Goal: Task Accomplishment & Management: Manage account settings

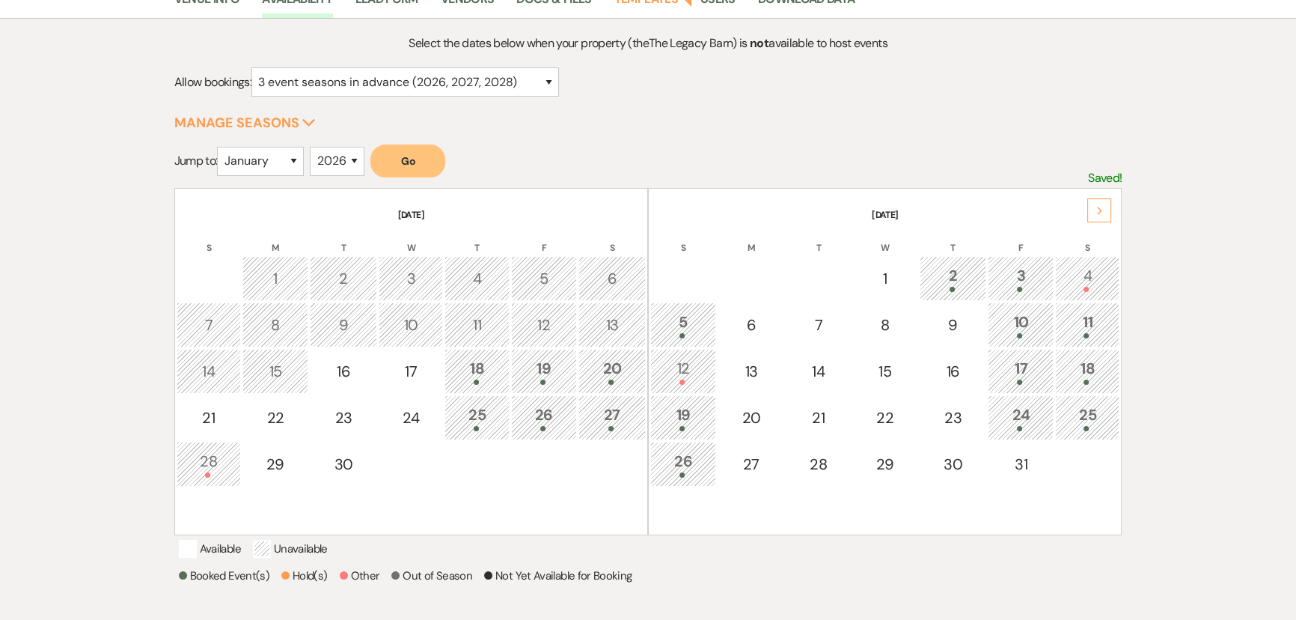
scroll to position [204, 0]
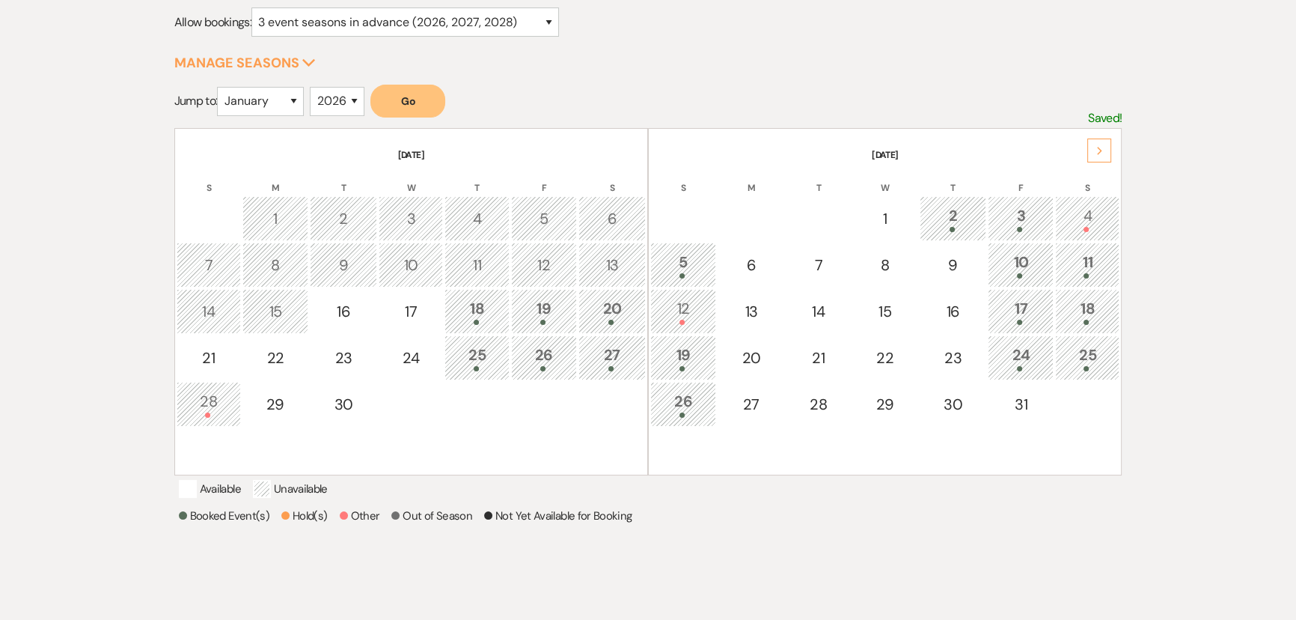
click at [950, 218] on div "2" at bounding box center [953, 218] width 51 height 28
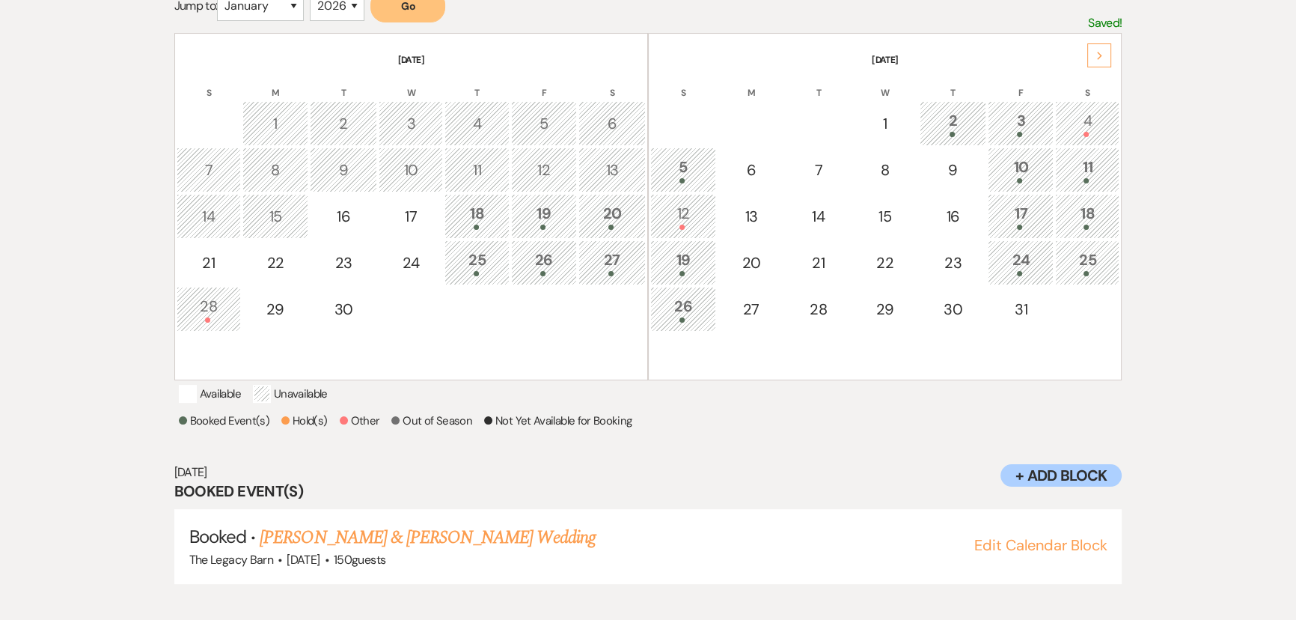
scroll to position [308, 0]
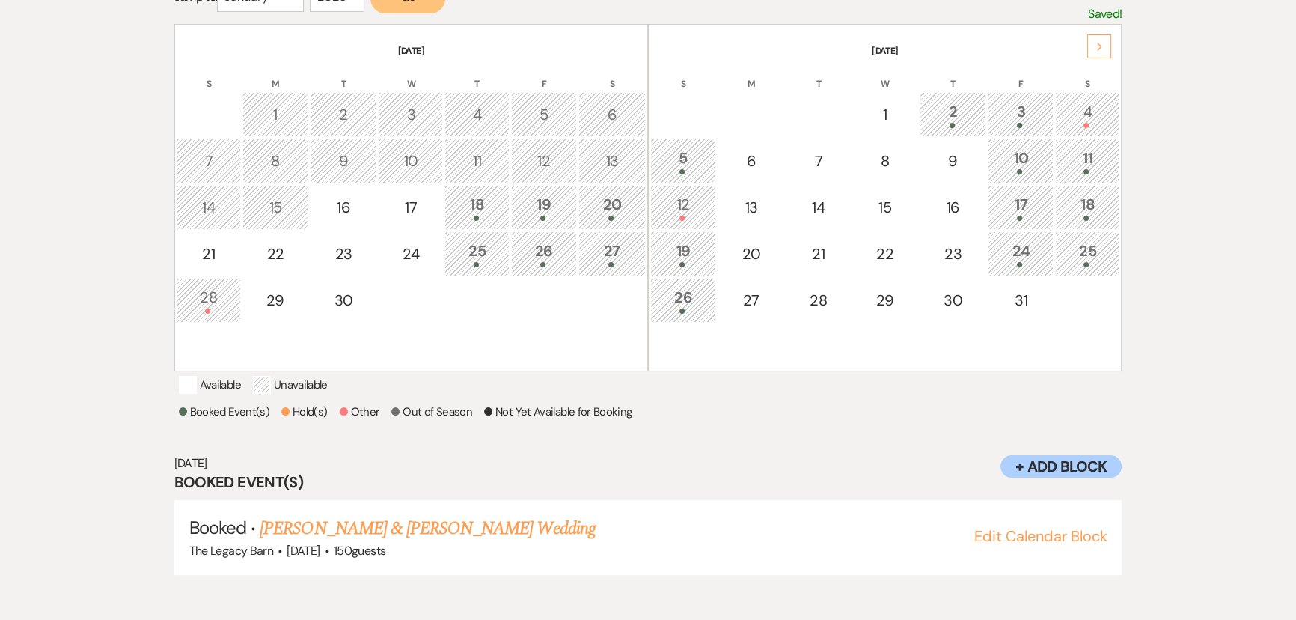
click at [1008, 102] on div "3" at bounding box center [1020, 114] width 49 height 28
click at [415, 539] on link "Ethan Polishuk & Alyssa Plazinich's Wedding" at bounding box center [427, 528] width 335 height 27
click at [313, 542] on link "Ethan Polishuk & Alyssa Plazinich's Wedding" at bounding box center [427, 528] width 335 height 27
click at [260, 515] on link "Ethan Polishuk & Alyssa Plazinich's Wedding" at bounding box center [427, 528] width 335 height 27
click at [1033, 162] on div "10" at bounding box center [1020, 161] width 49 height 28
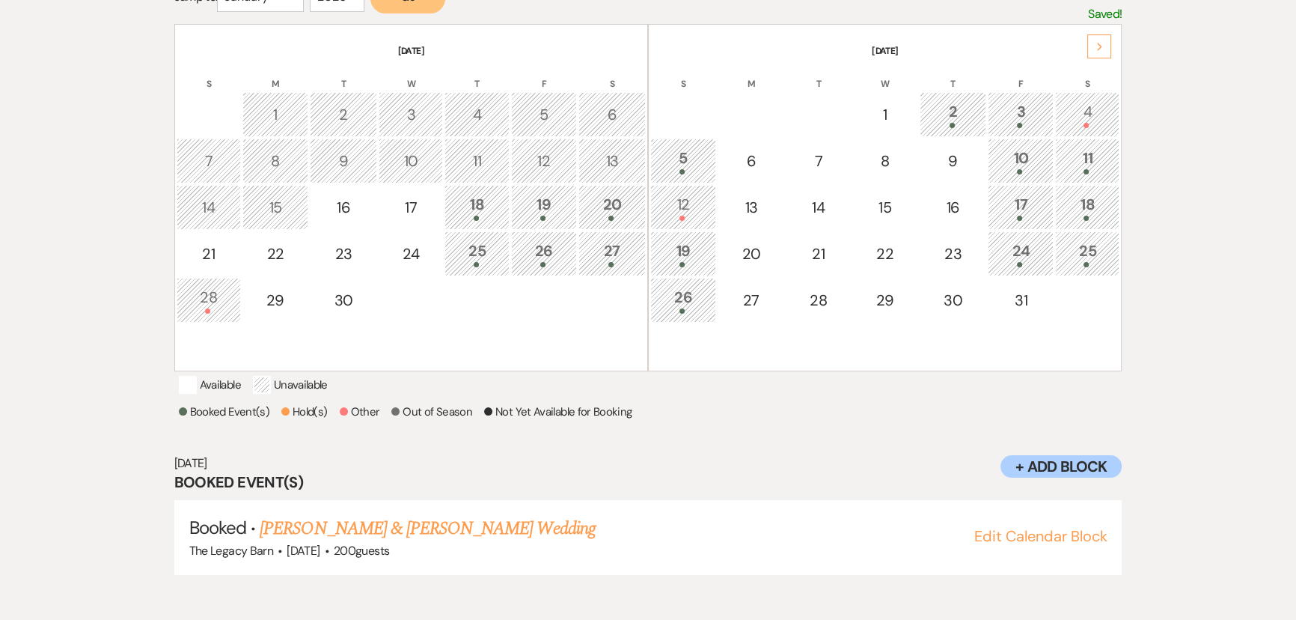
click at [1077, 164] on div "11" at bounding box center [1087, 161] width 48 height 28
click at [1025, 169] on div at bounding box center [1020, 171] width 49 height 5
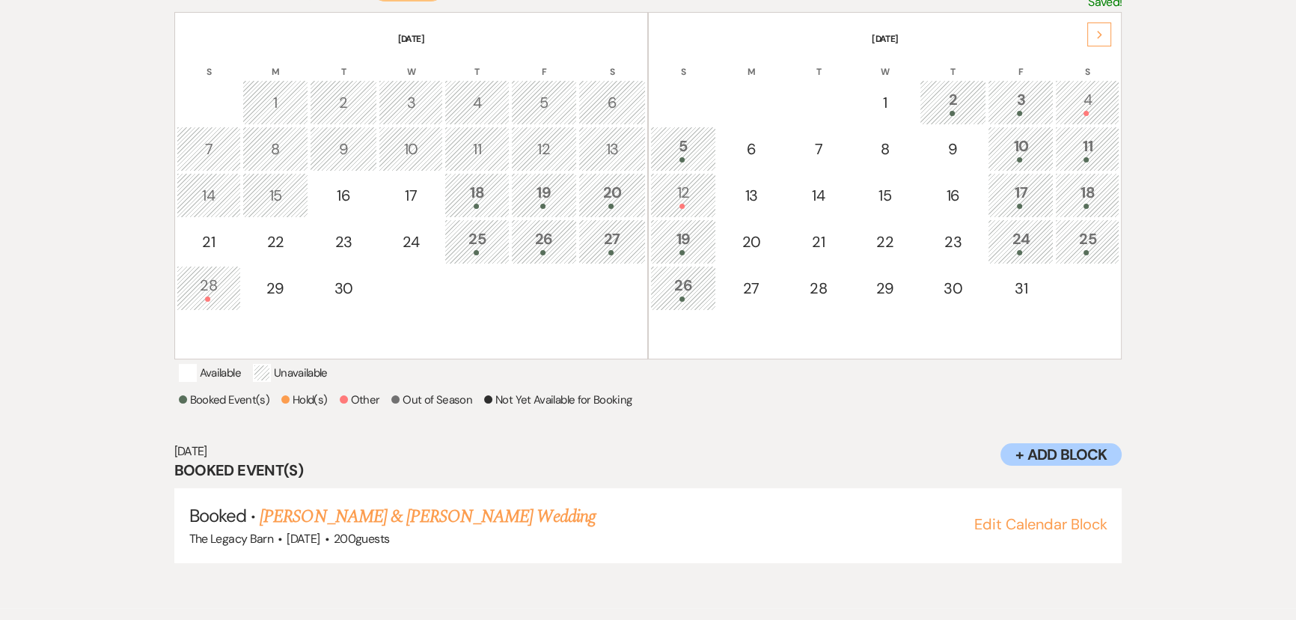
scroll to position [419, 0]
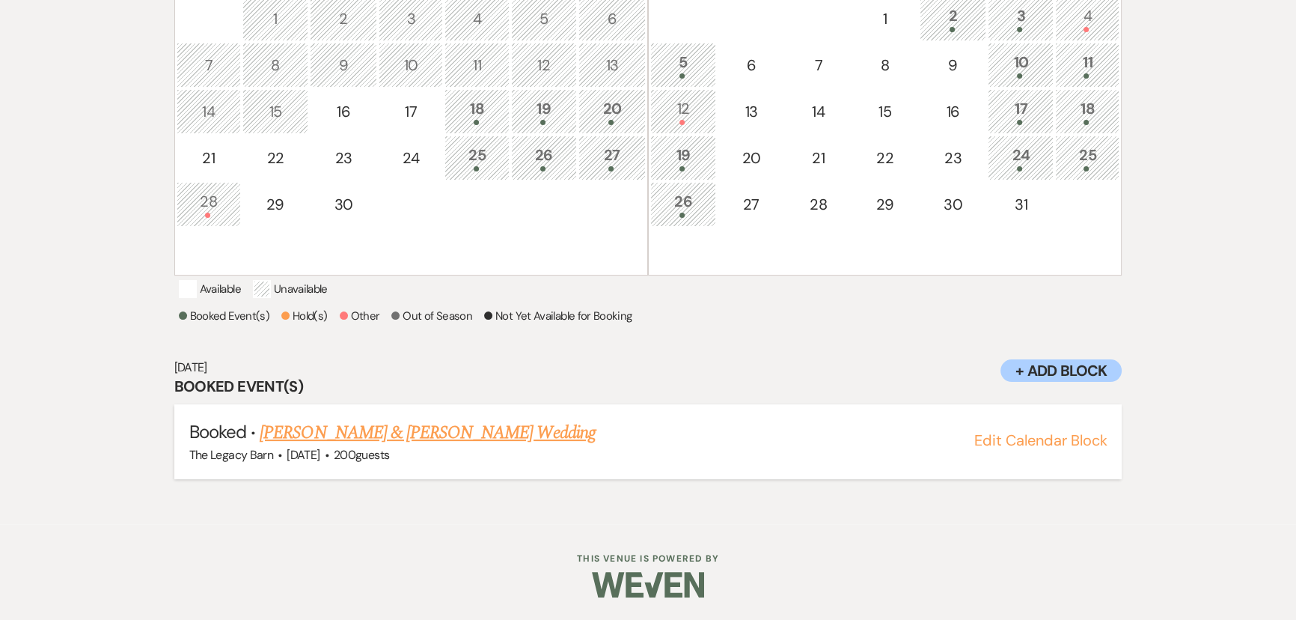
click at [371, 432] on link "Ian Searcy & Jaime Zaneske's Wedding" at bounding box center [427, 432] width 335 height 27
click at [1072, 51] on div "11" at bounding box center [1087, 65] width 48 height 28
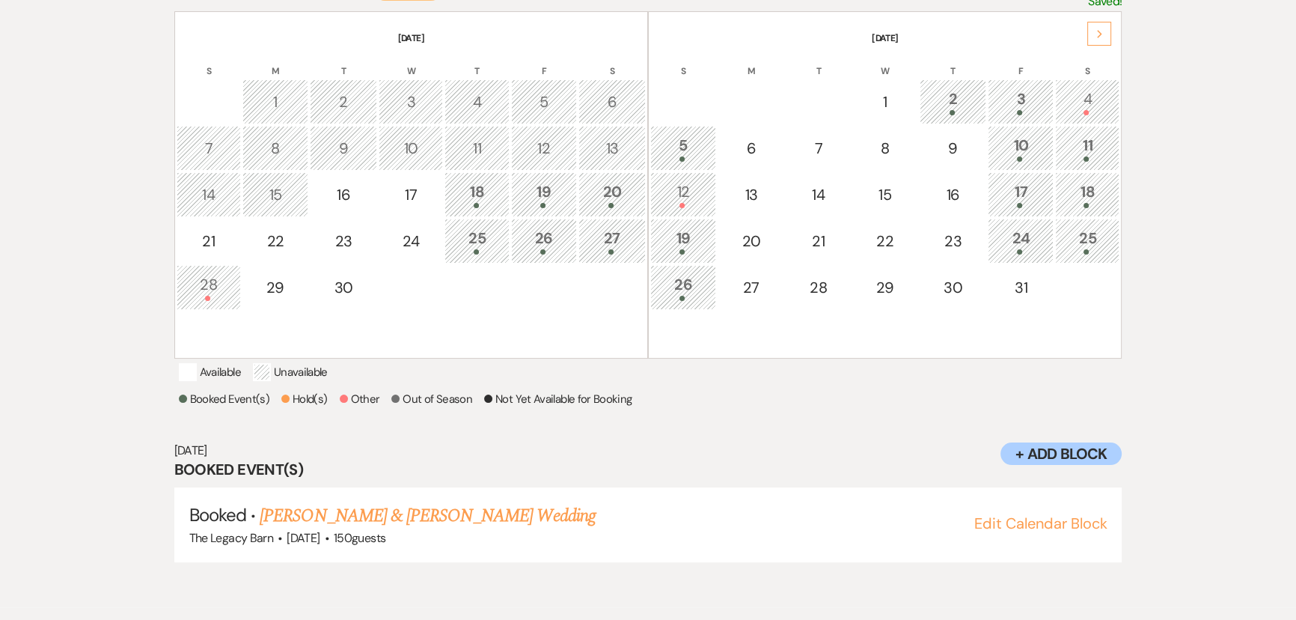
scroll to position [308, 0]
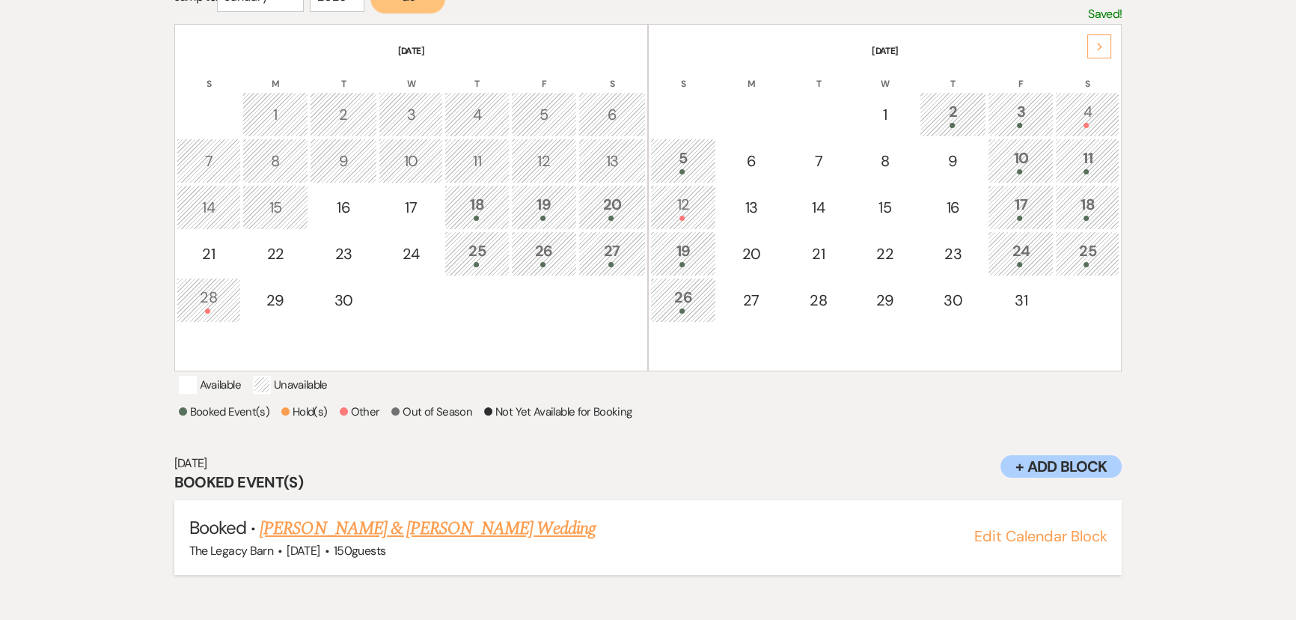
click at [444, 542] on link "Devin Jones & Shannon Doran's Wedding" at bounding box center [427, 528] width 335 height 27
click at [1012, 217] on div at bounding box center [1020, 217] width 49 height 5
click at [1077, 196] on div "18" at bounding box center [1087, 207] width 48 height 28
click at [408, 542] on link "[PERSON_NAME] & [PERSON_NAME] Wedding" at bounding box center [427, 528] width 335 height 27
click at [679, 254] on div "19" at bounding box center [682, 253] width 49 height 28
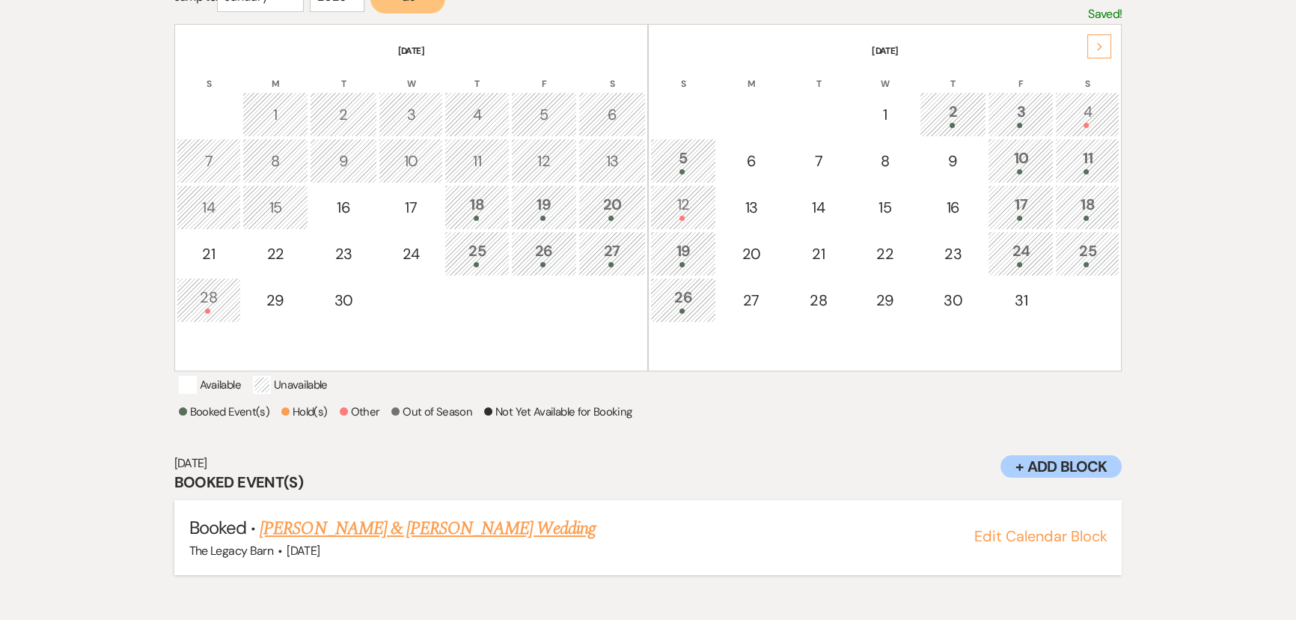
click at [415, 537] on link "Jon Jurn & Jackie Weingartz's Wedding" at bounding box center [427, 528] width 335 height 27
click at [1015, 255] on div "24" at bounding box center [1020, 253] width 49 height 28
click at [1086, 246] on div "25" at bounding box center [1087, 253] width 48 height 28
click at [1015, 262] on div at bounding box center [1020, 264] width 49 height 5
click at [1100, 150] on div "11" at bounding box center [1087, 161] width 48 height 28
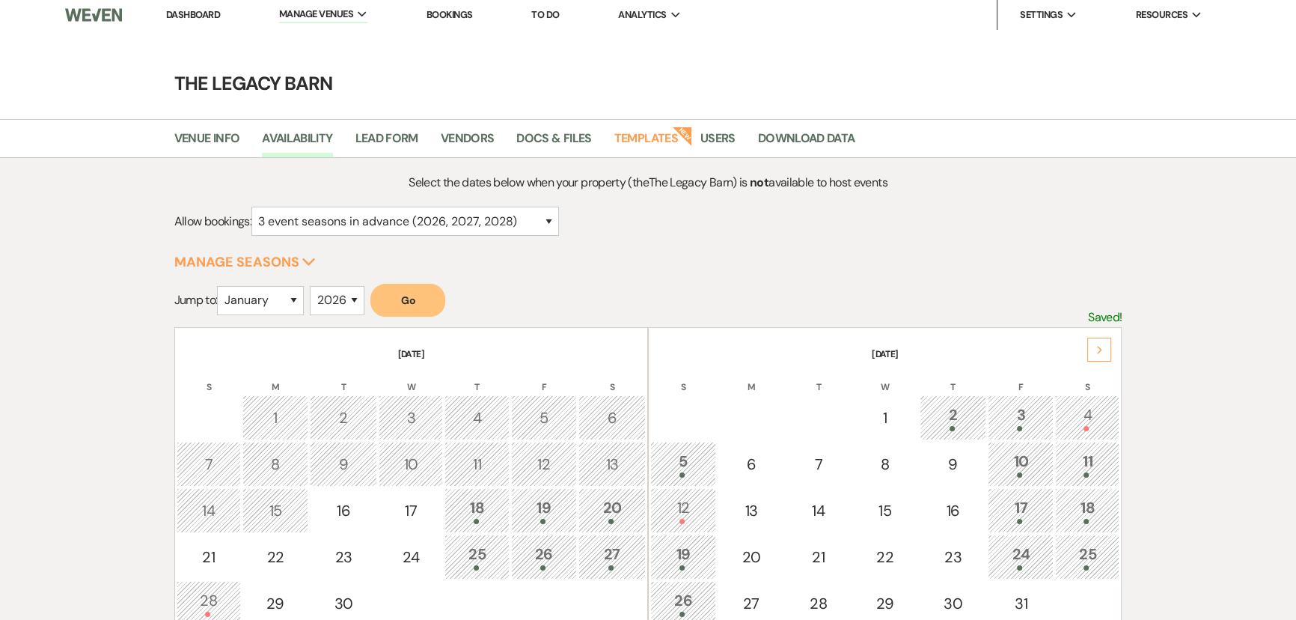
scroll to position [0, 0]
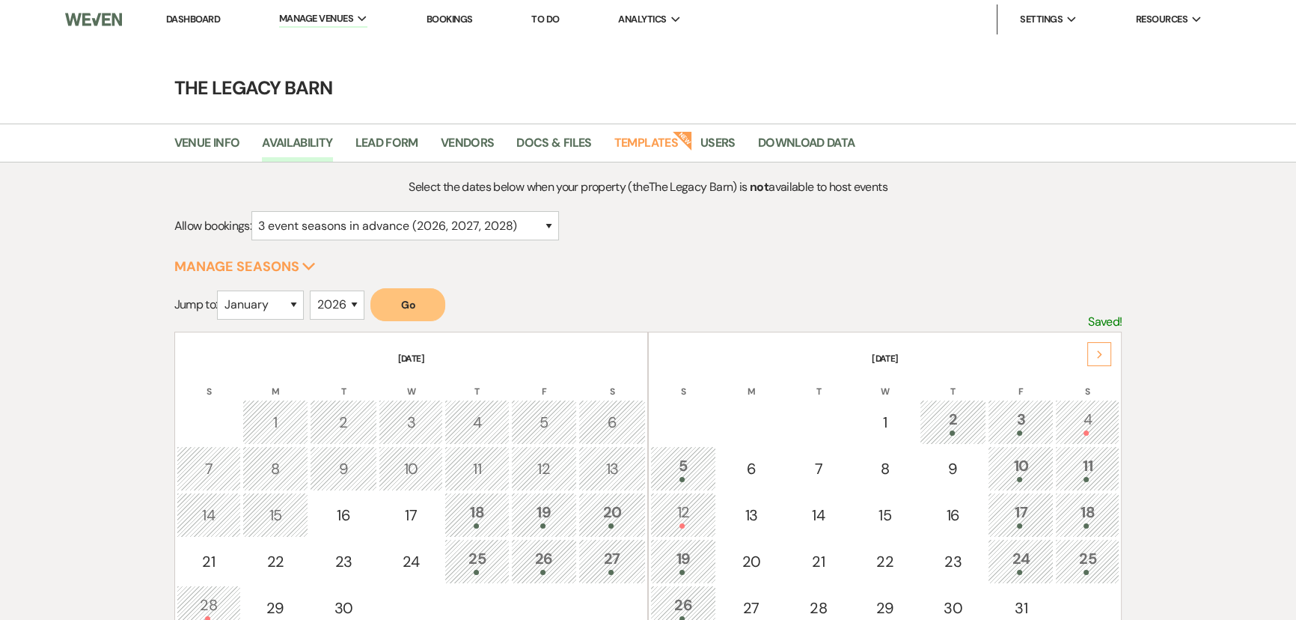
click at [195, 15] on link "Dashboard" at bounding box center [193, 19] width 54 height 13
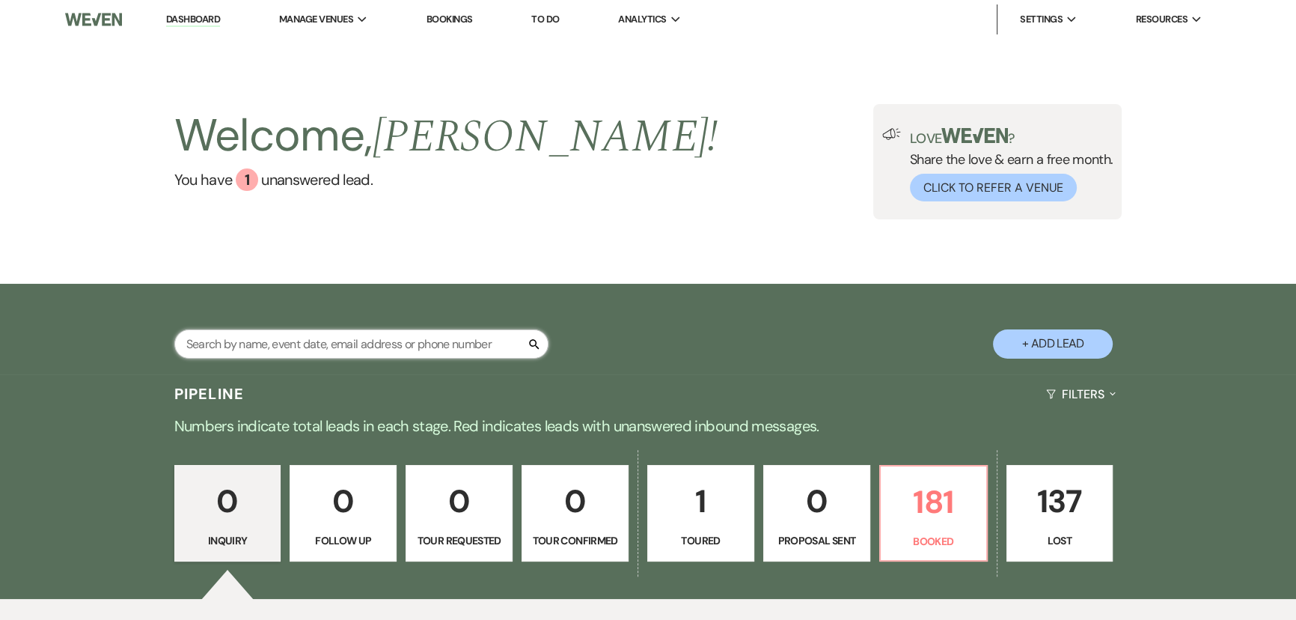
click at [238, 343] on input "text" at bounding box center [361, 343] width 374 height 29
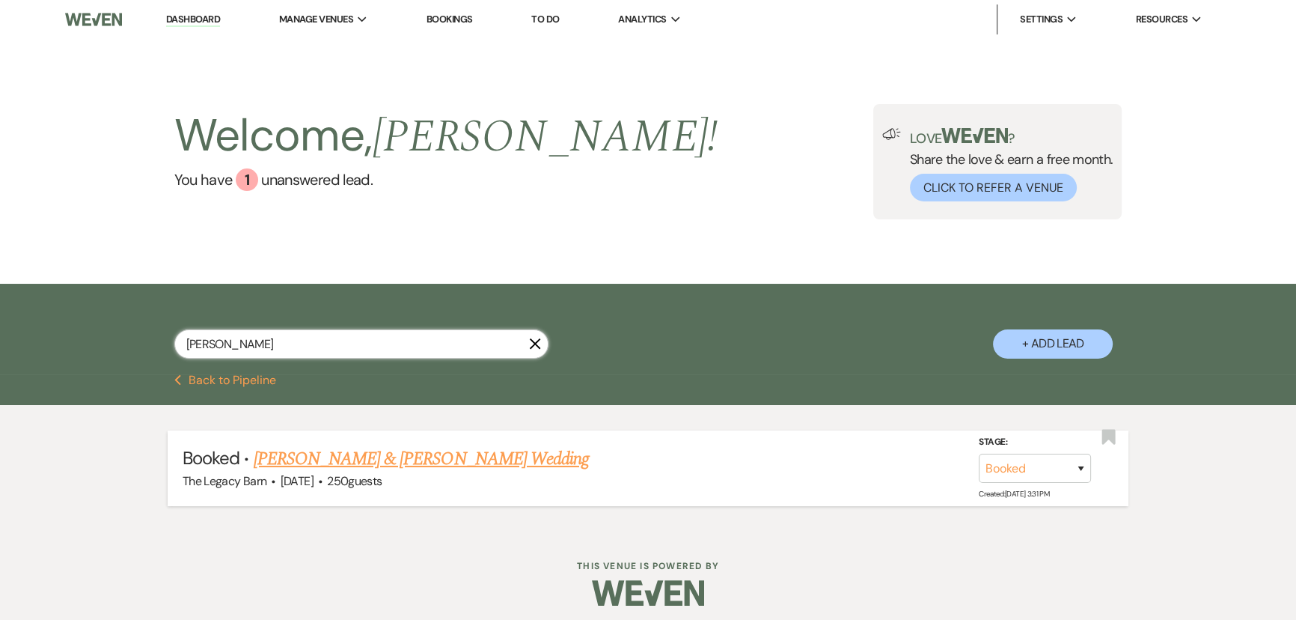
type input "macdonald"
click at [311, 462] on link "Maddy & Paul MacDonald's Wedding" at bounding box center [421, 458] width 335 height 27
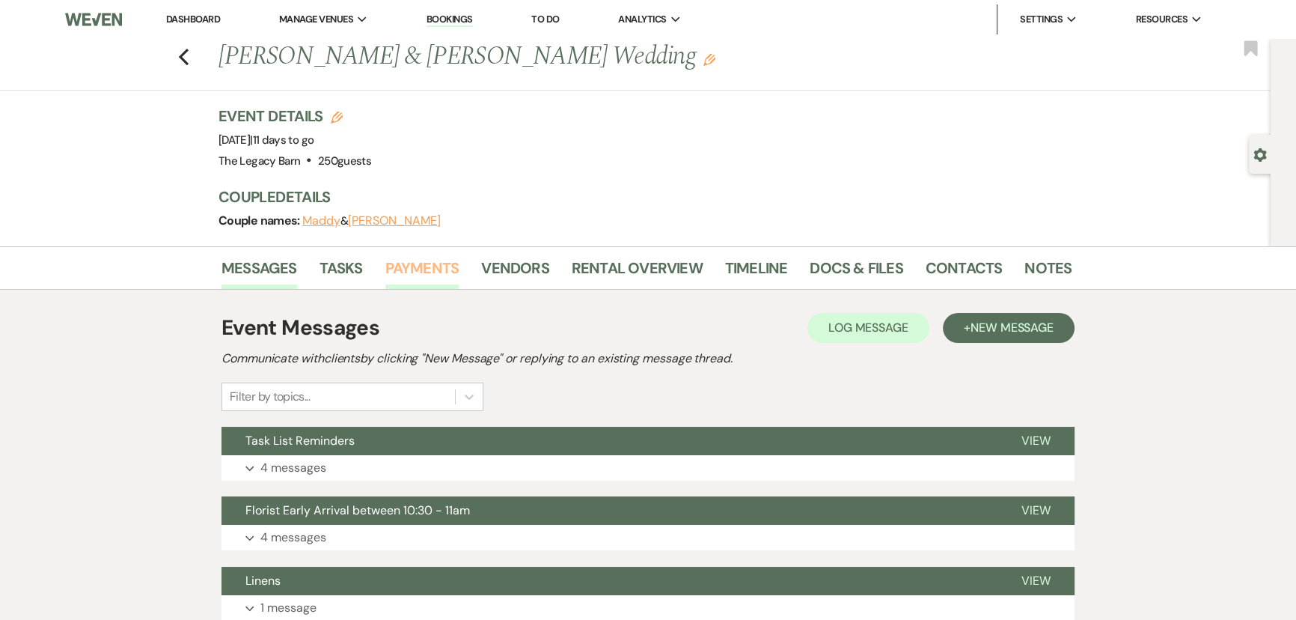
click at [434, 272] on link "Payments" at bounding box center [422, 272] width 74 height 33
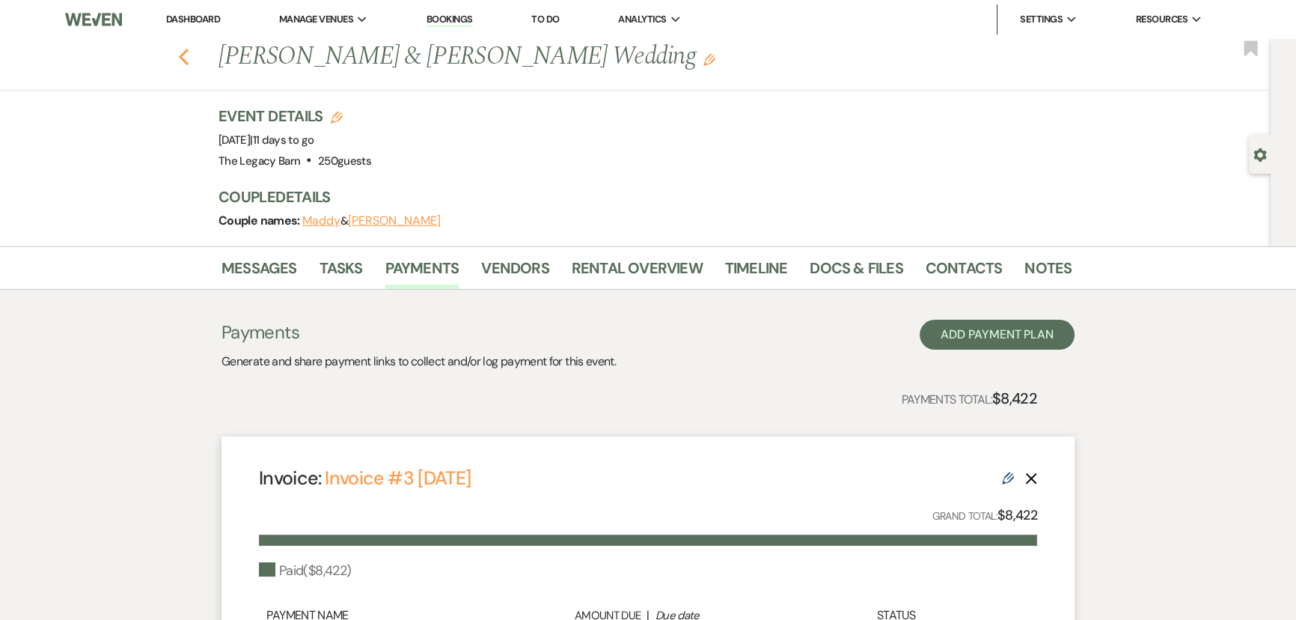
click at [183, 53] on icon "Previous" at bounding box center [183, 57] width 11 height 18
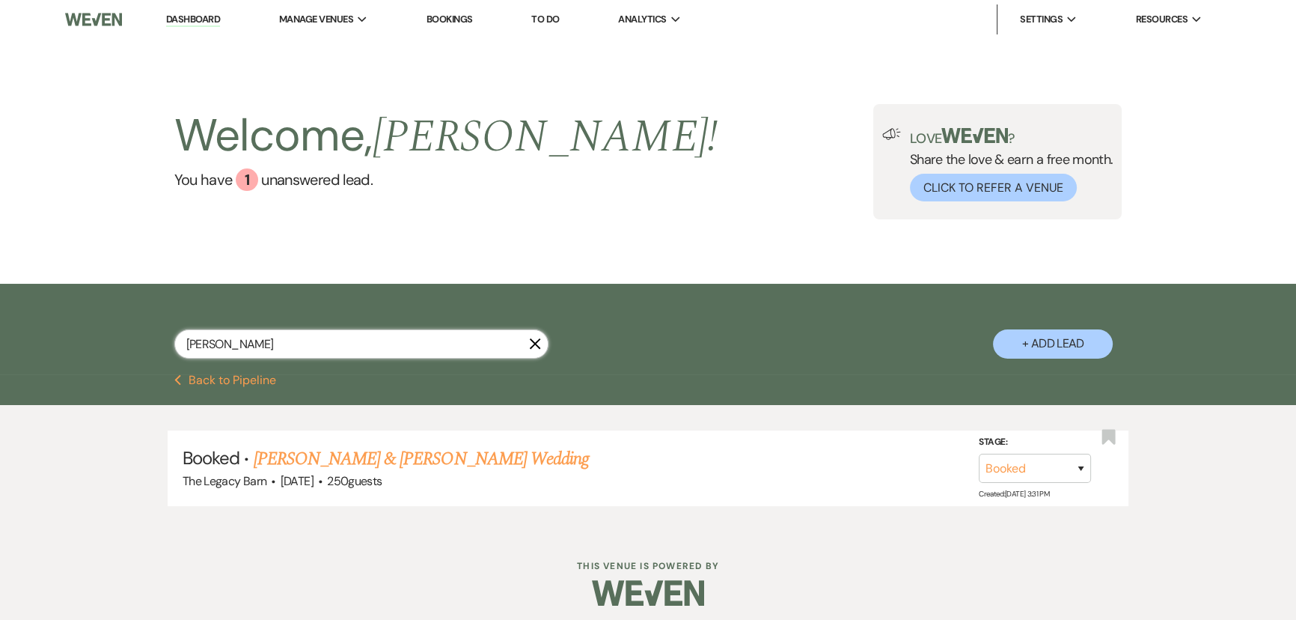
drag, startPoint x: 271, startPoint y: 343, endPoint x: 33, endPoint y: 346, distance: 238.0
click at [37, 349] on div "macdonald X + Add Lead" at bounding box center [648, 329] width 1296 height 91
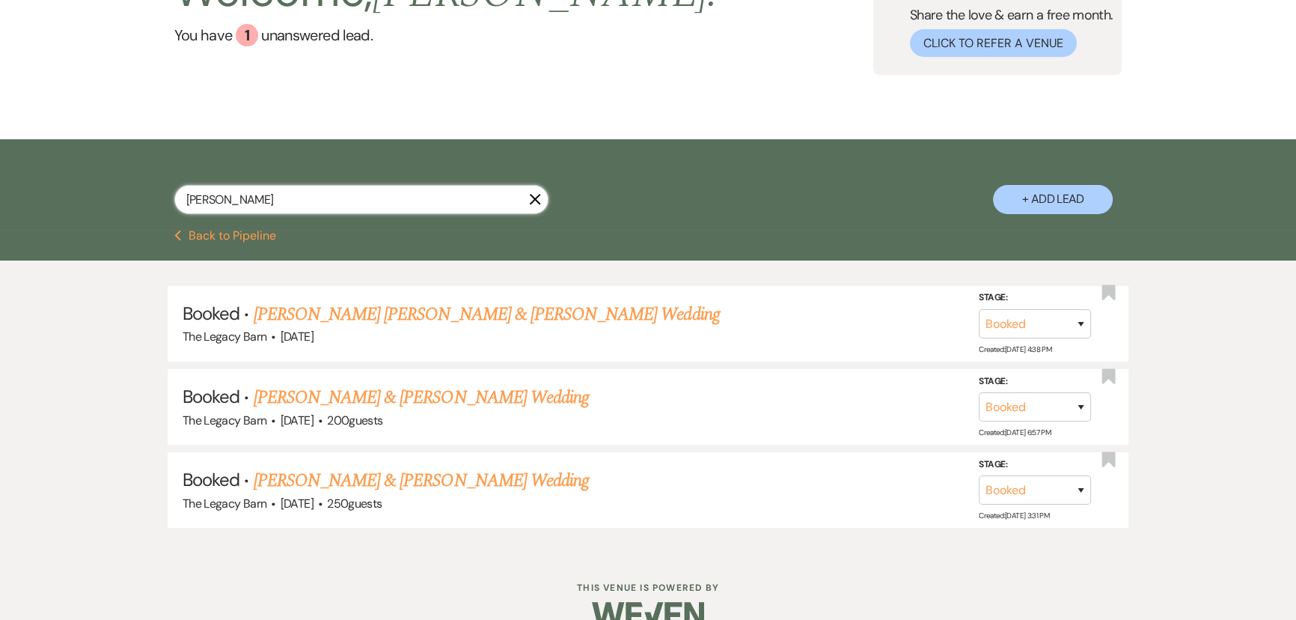
scroll to position [172, 0]
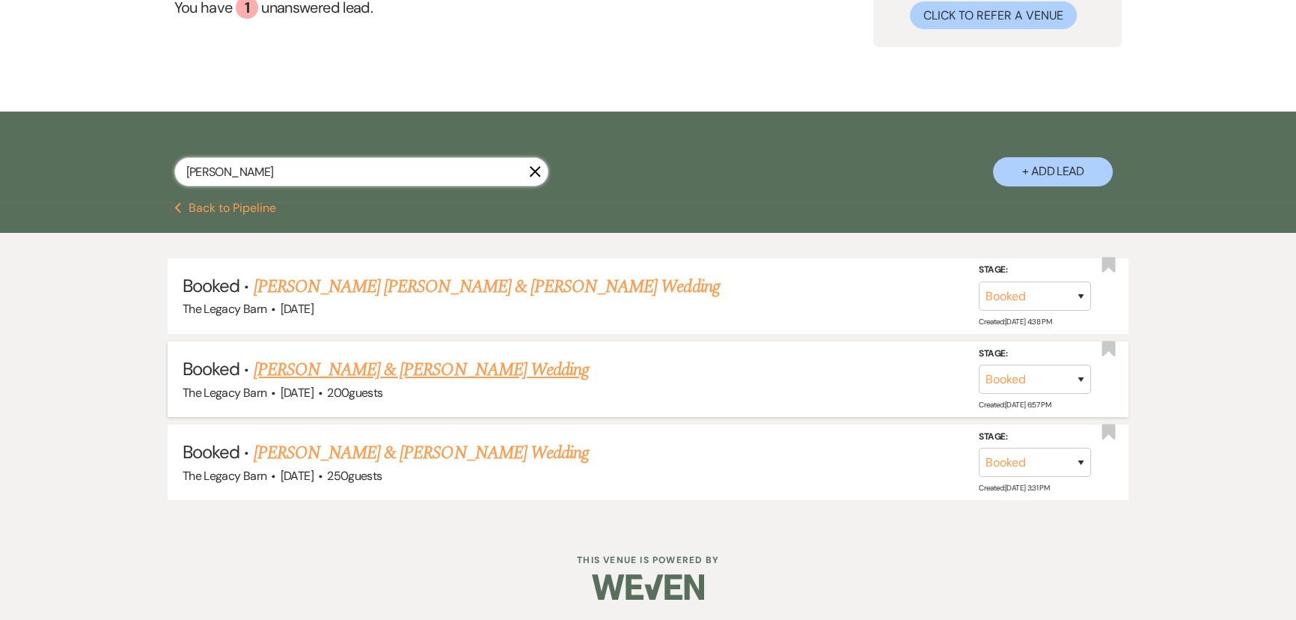
type input "paul"
click at [276, 363] on link "Paul Adas & Maddie Skias's Wedding" at bounding box center [421, 369] width 335 height 27
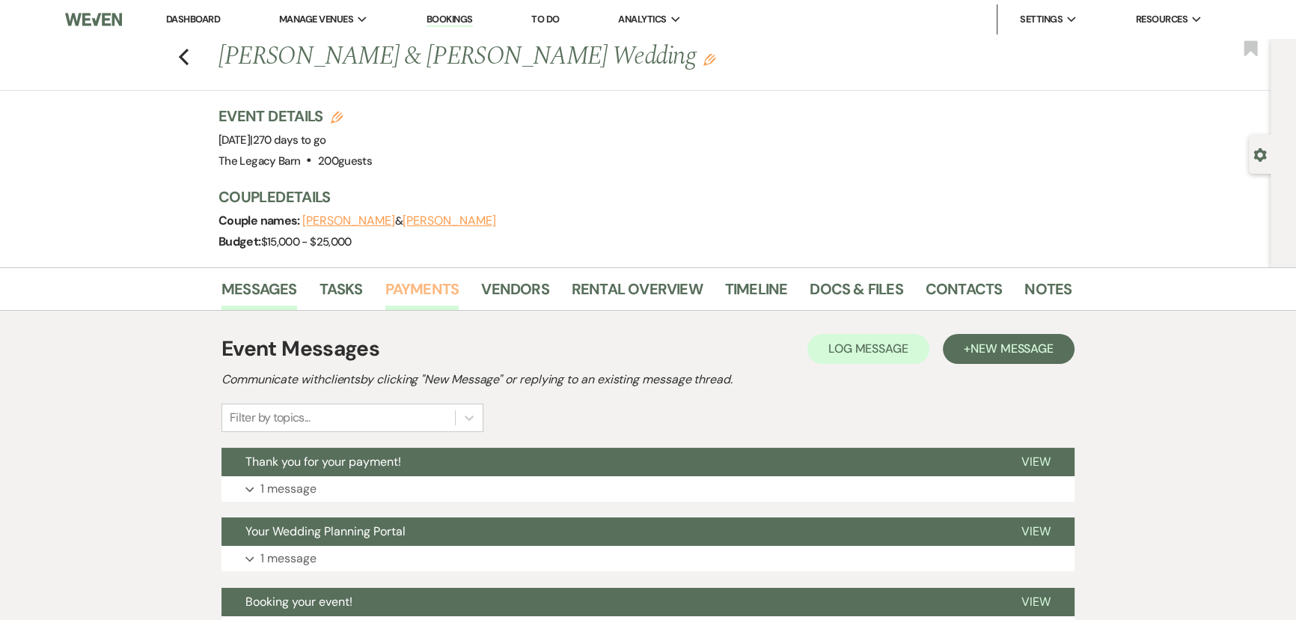
click at [434, 286] on link "Payments" at bounding box center [422, 293] width 74 height 33
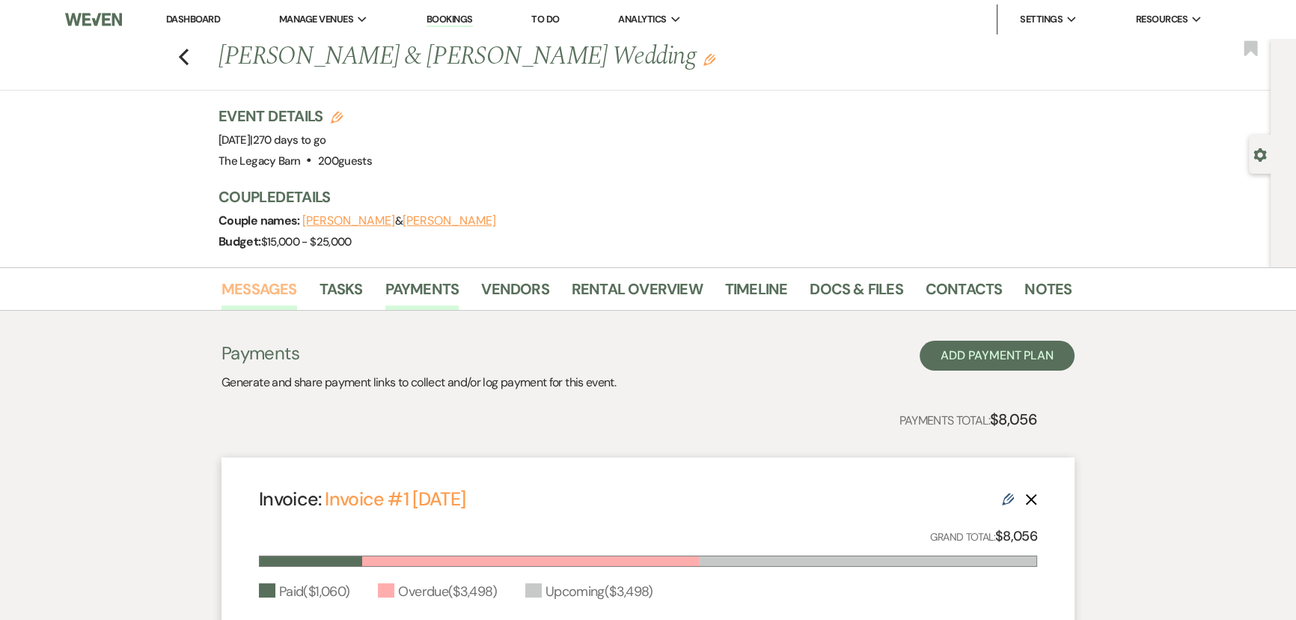
click at [247, 292] on link "Messages" at bounding box center [259, 293] width 76 height 33
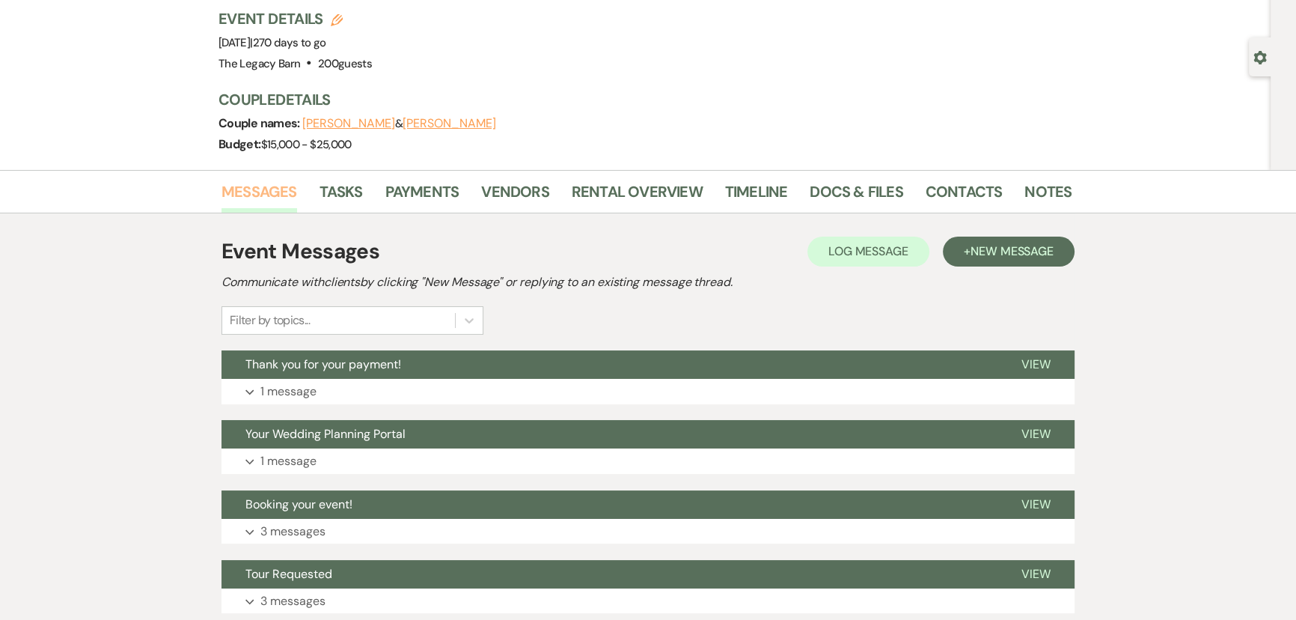
scroll to position [210, 0]
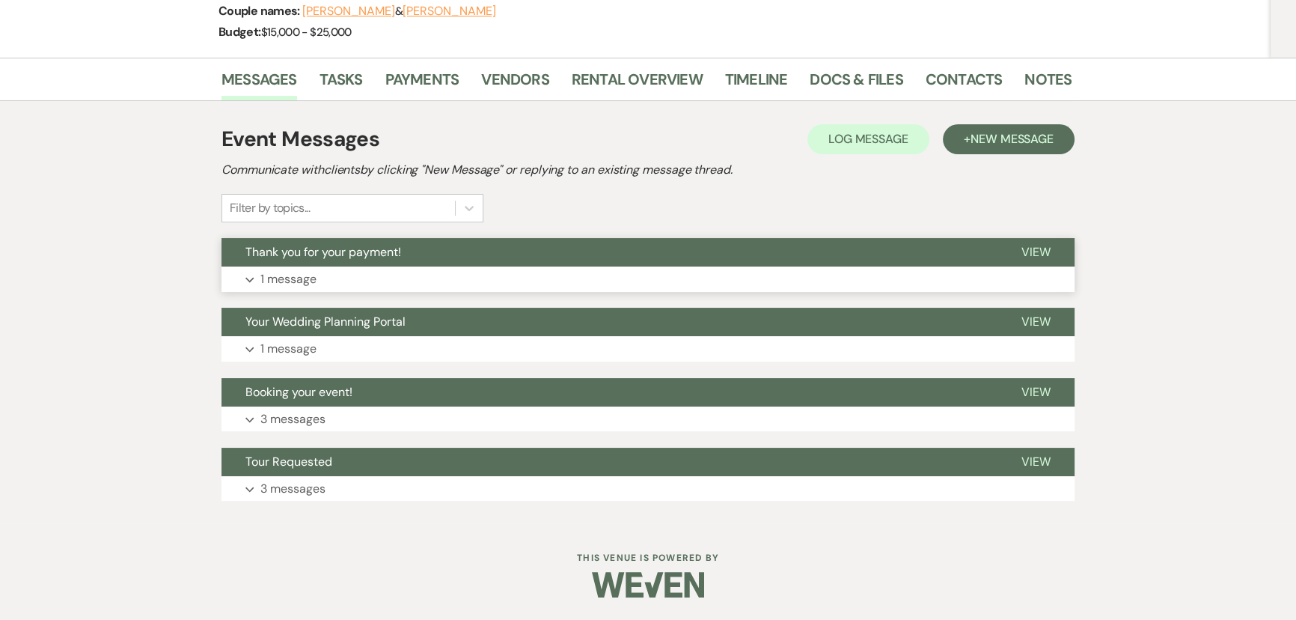
click at [281, 255] on span "Thank you for your payment!" at bounding box center [323, 252] width 156 height 16
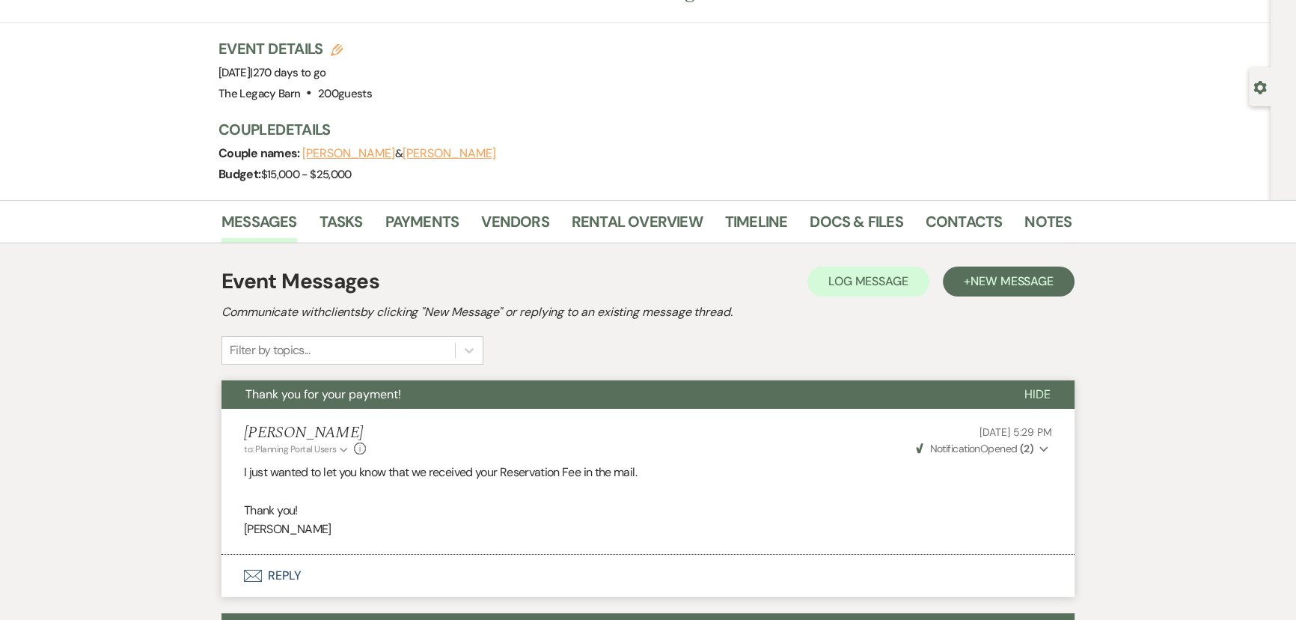
scroll to position [5, 0]
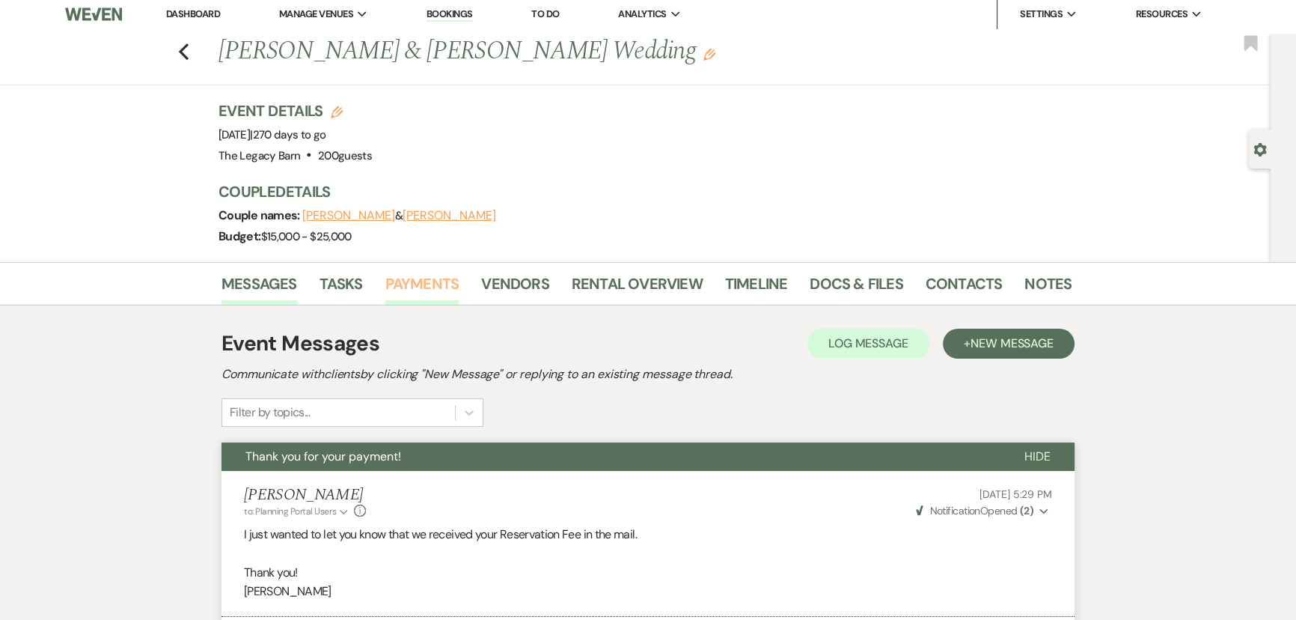
click at [412, 286] on link "Payments" at bounding box center [422, 288] width 74 height 33
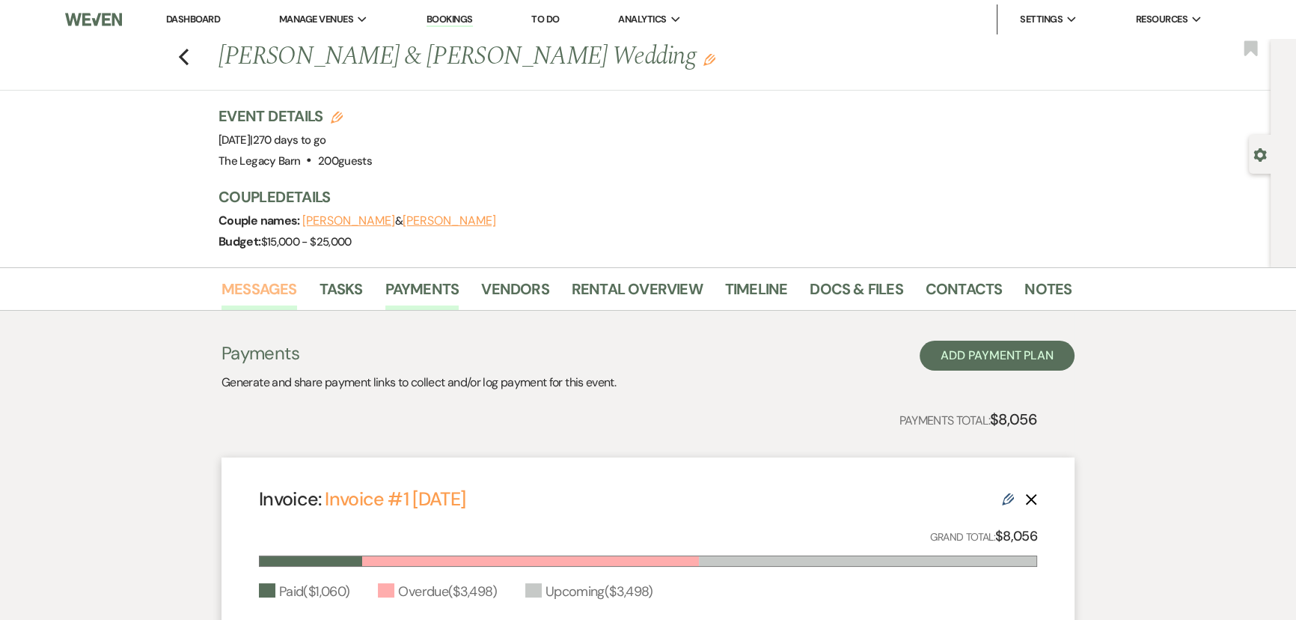
click at [258, 298] on link "Messages" at bounding box center [259, 293] width 76 height 33
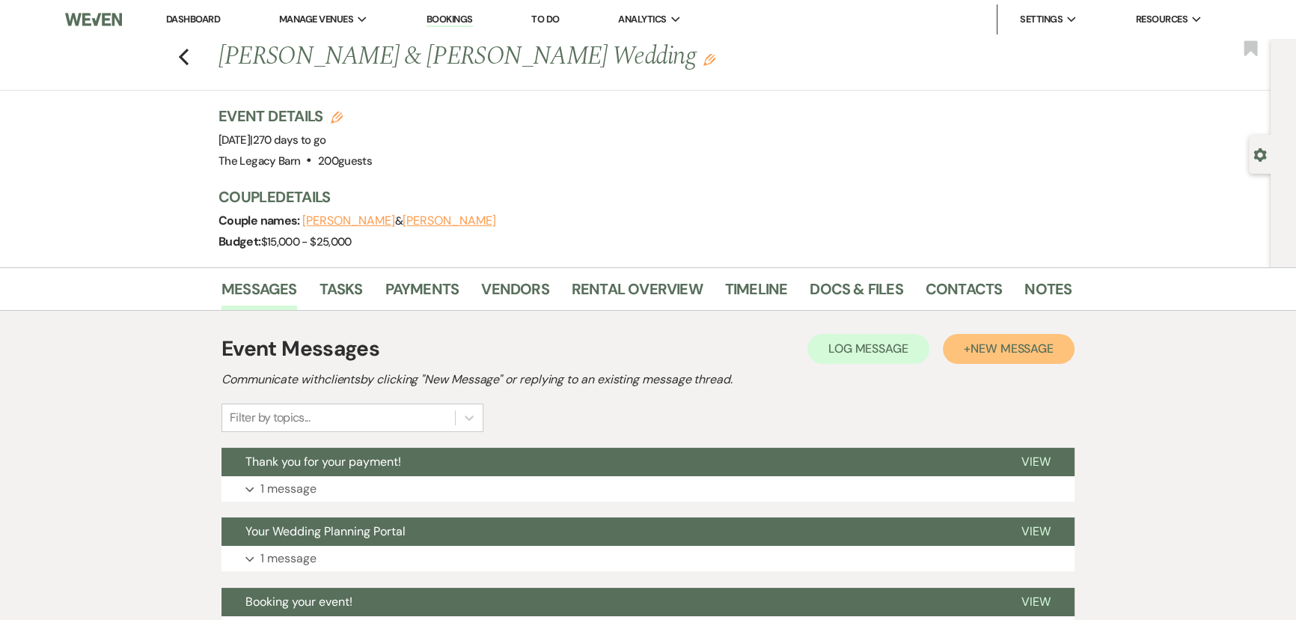
click at [1029, 341] on span "New Message" at bounding box center [1011, 348] width 83 height 16
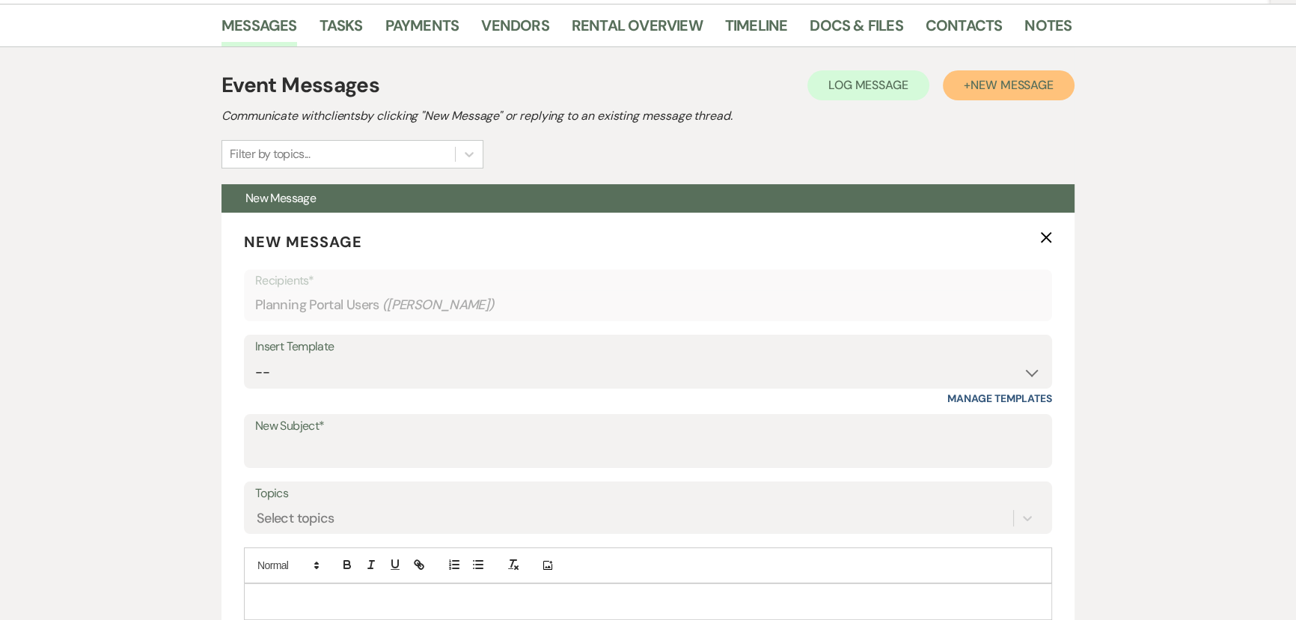
scroll to position [476, 0]
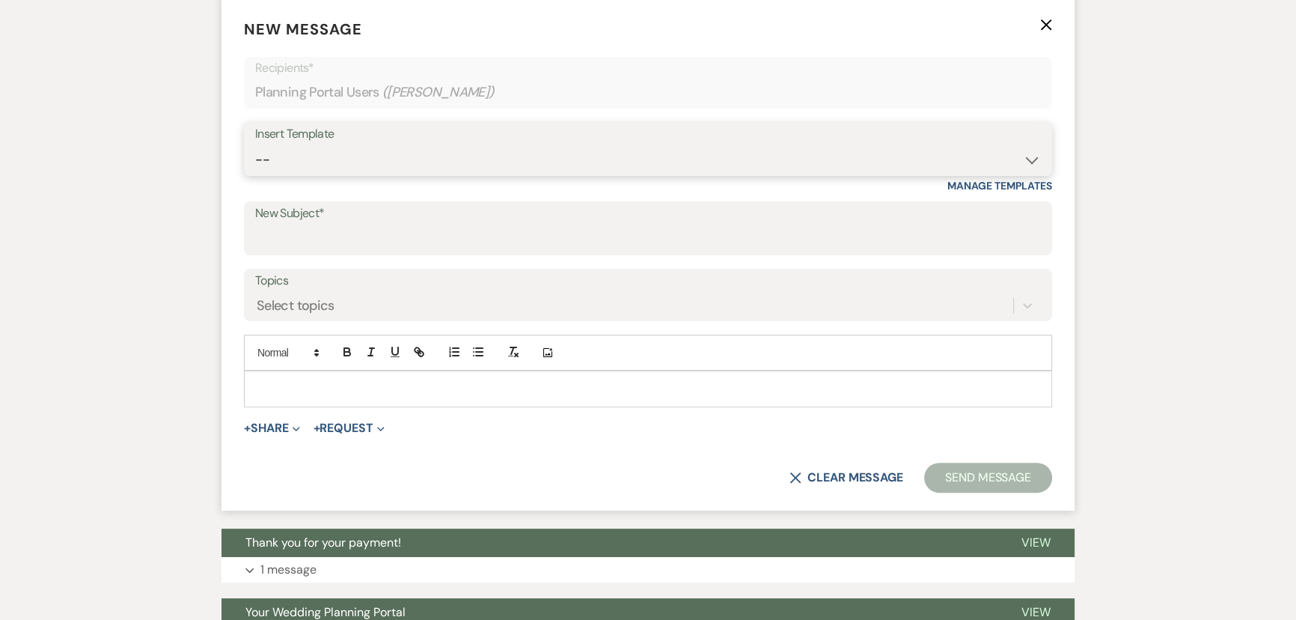
click at [302, 165] on select "-- Documents for Conversion Planning Portal Introduction Initial Inquiry Respon…" at bounding box center [648, 159] width 786 height 29
select select "3998"
click at [255, 145] on select "-- Documents for Conversion Planning Portal Introduction Initial Inquiry Respon…" at bounding box center [648, 159] width 786 height 29
type input "Friendly Reminder"
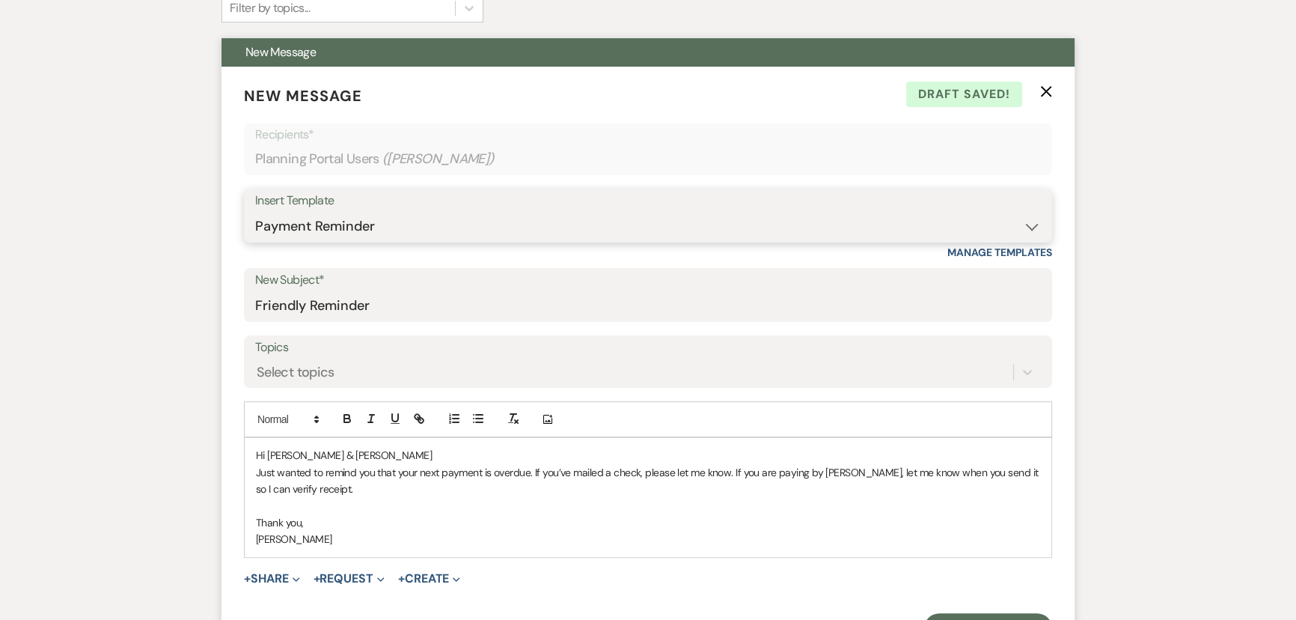
scroll to position [680, 0]
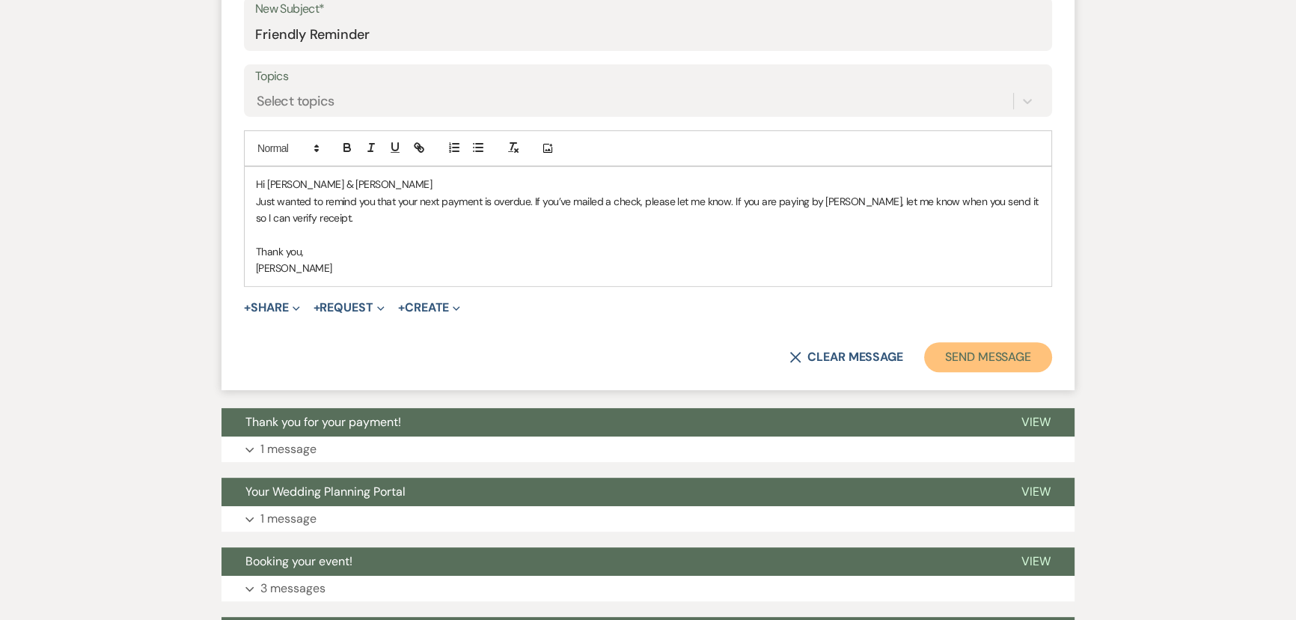
click at [960, 355] on button "Send Message" at bounding box center [988, 357] width 128 height 30
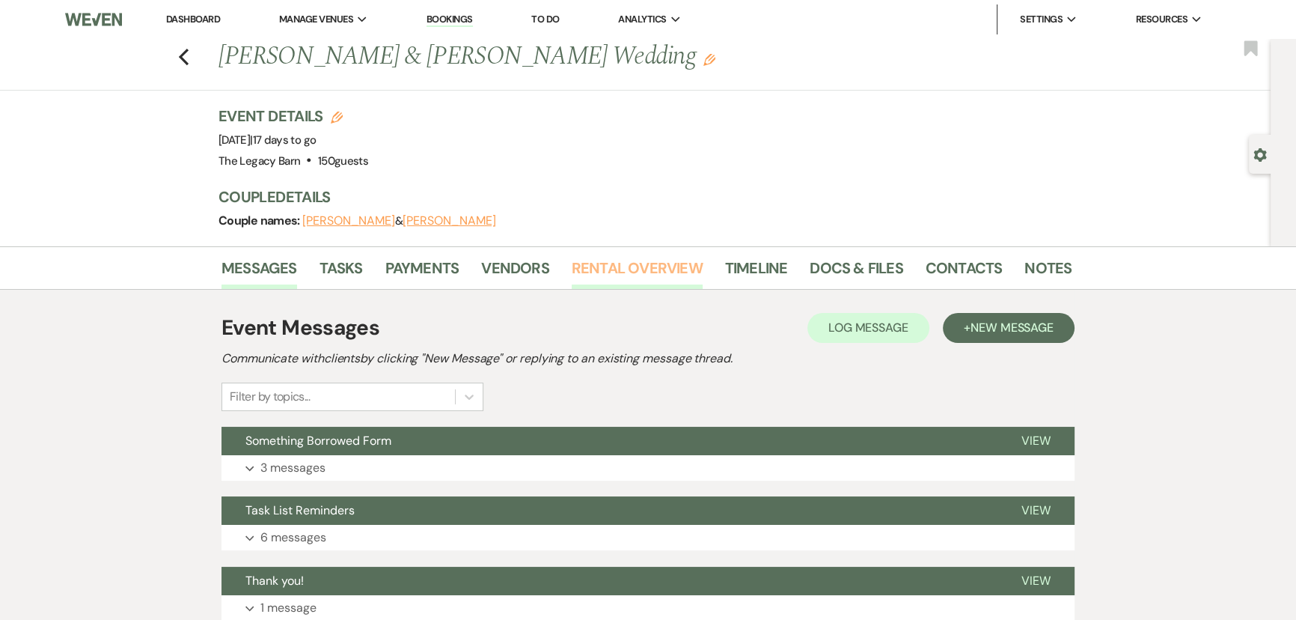
click at [594, 260] on link "Rental Overview" at bounding box center [637, 272] width 131 height 33
click at [611, 266] on link "Rental Overview" at bounding box center [637, 272] width 131 height 33
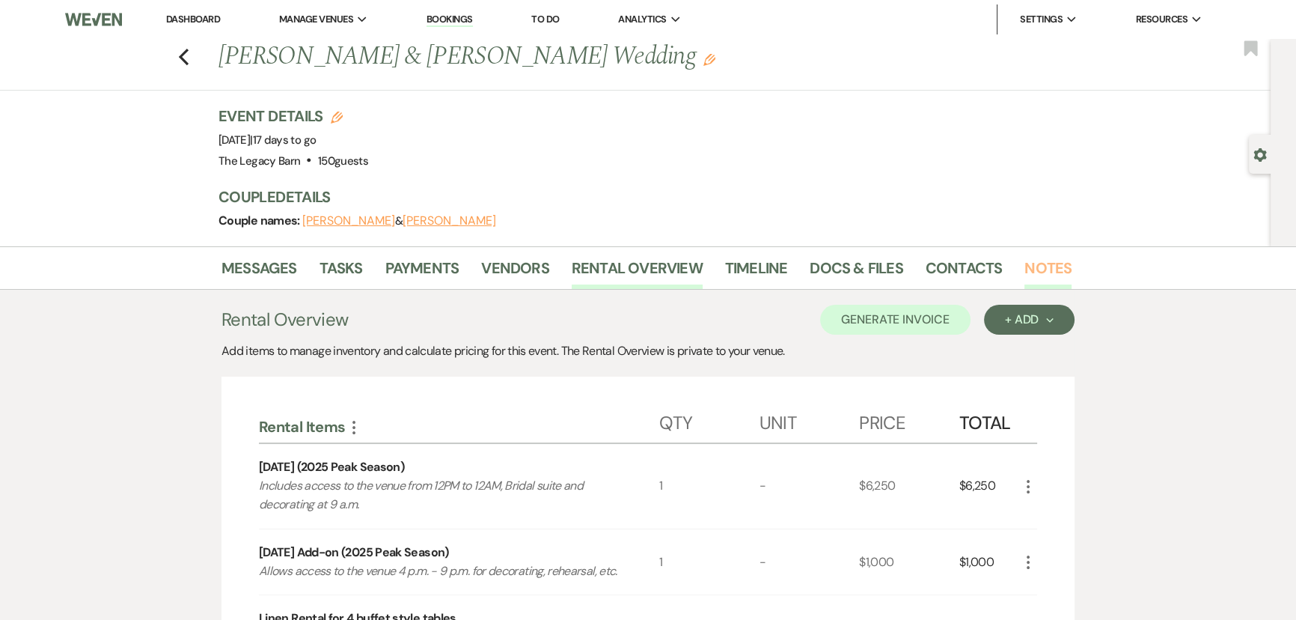
click at [1028, 263] on link "Notes" at bounding box center [1047, 272] width 47 height 33
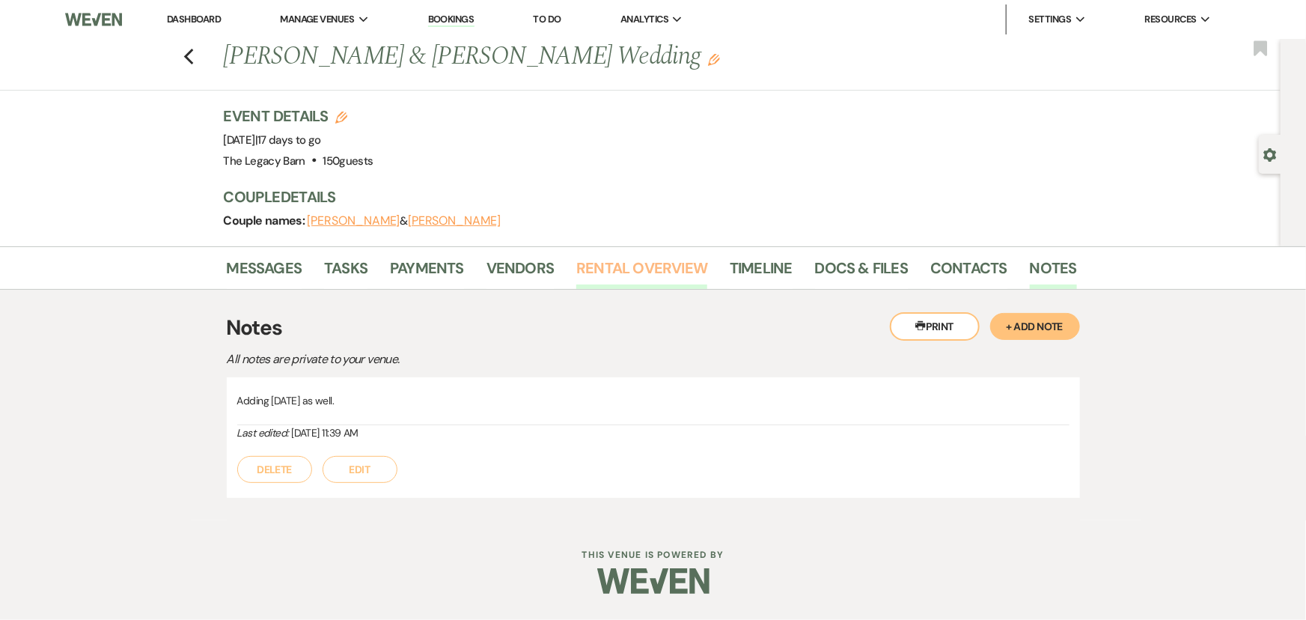
click at [628, 266] on link "Rental Overview" at bounding box center [641, 272] width 131 height 33
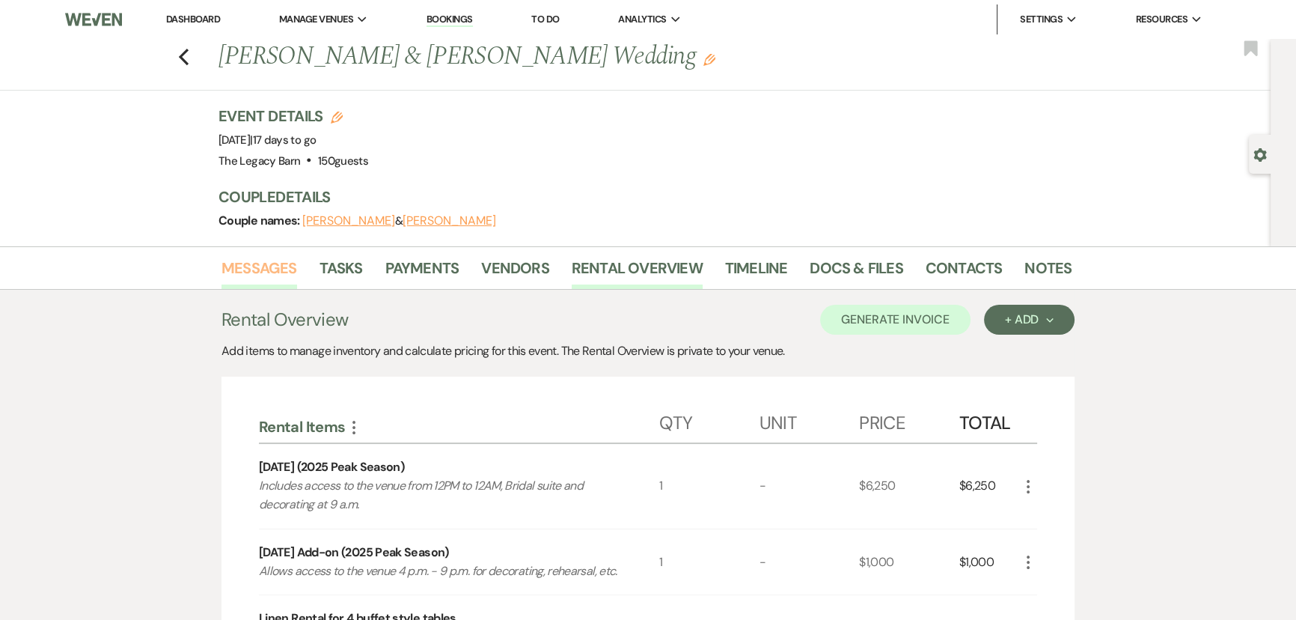
click at [256, 270] on link "Messages" at bounding box center [259, 272] width 76 height 33
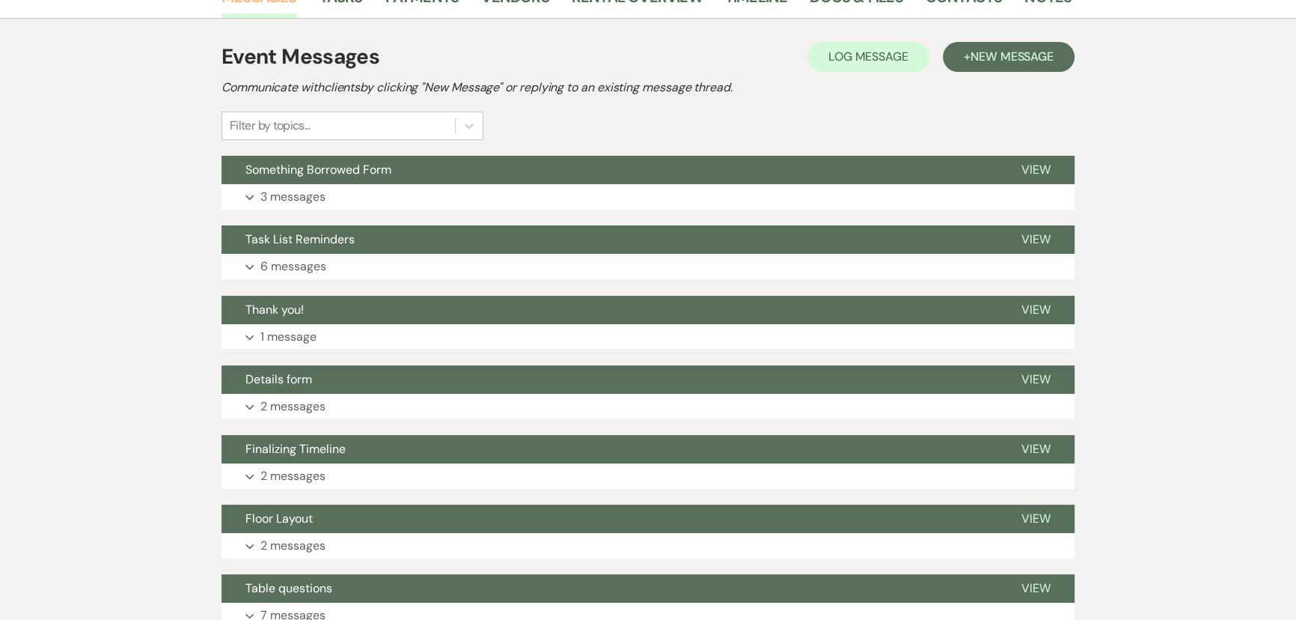
scroll to position [272, 0]
click at [305, 446] on span "Finalizing Timeline" at bounding box center [295, 448] width 100 height 16
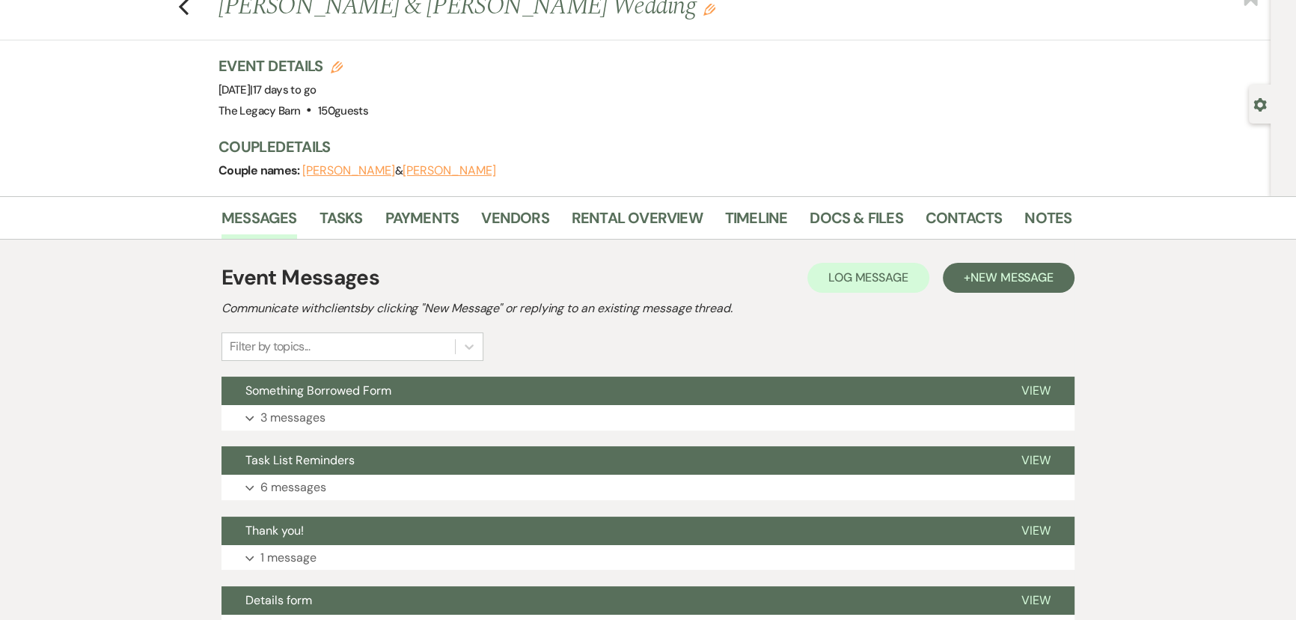
scroll to position [0, 0]
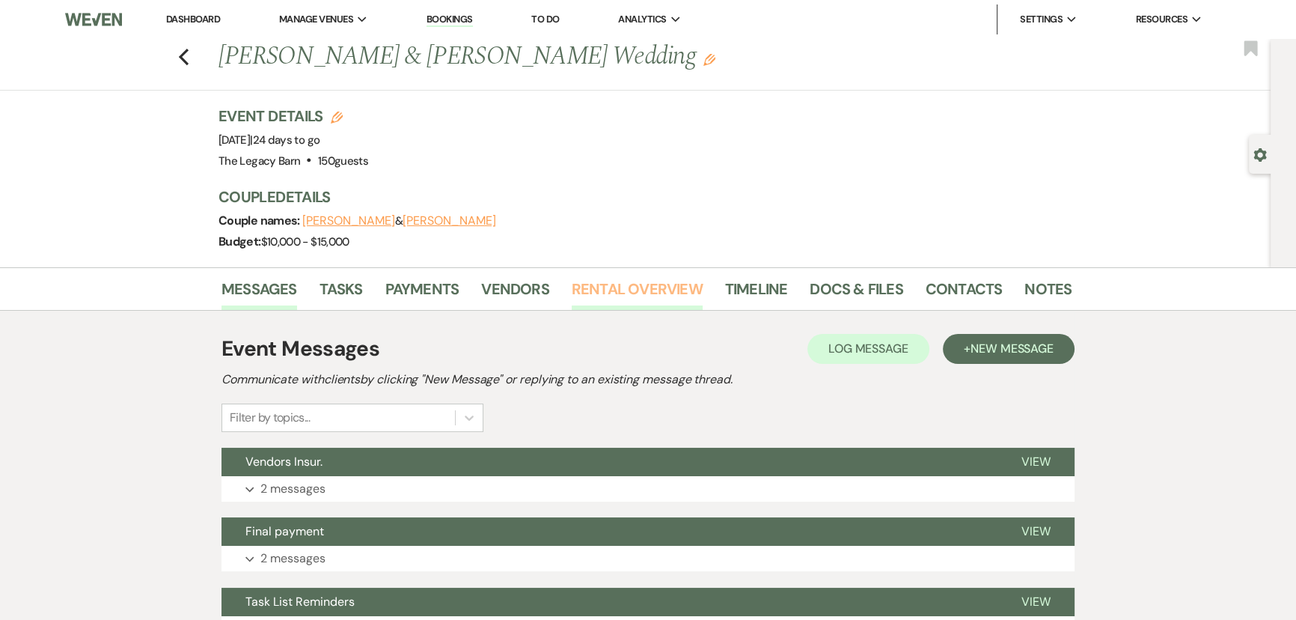
drag, startPoint x: 0, startPoint y: 0, endPoint x: 624, endPoint y: 296, distance: 690.8
click at [624, 296] on link "Rental Overview" at bounding box center [637, 293] width 131 height 33
click at [620, 293] on link "Rental Overview" at bounding box center [637, 293] width 131 height 33
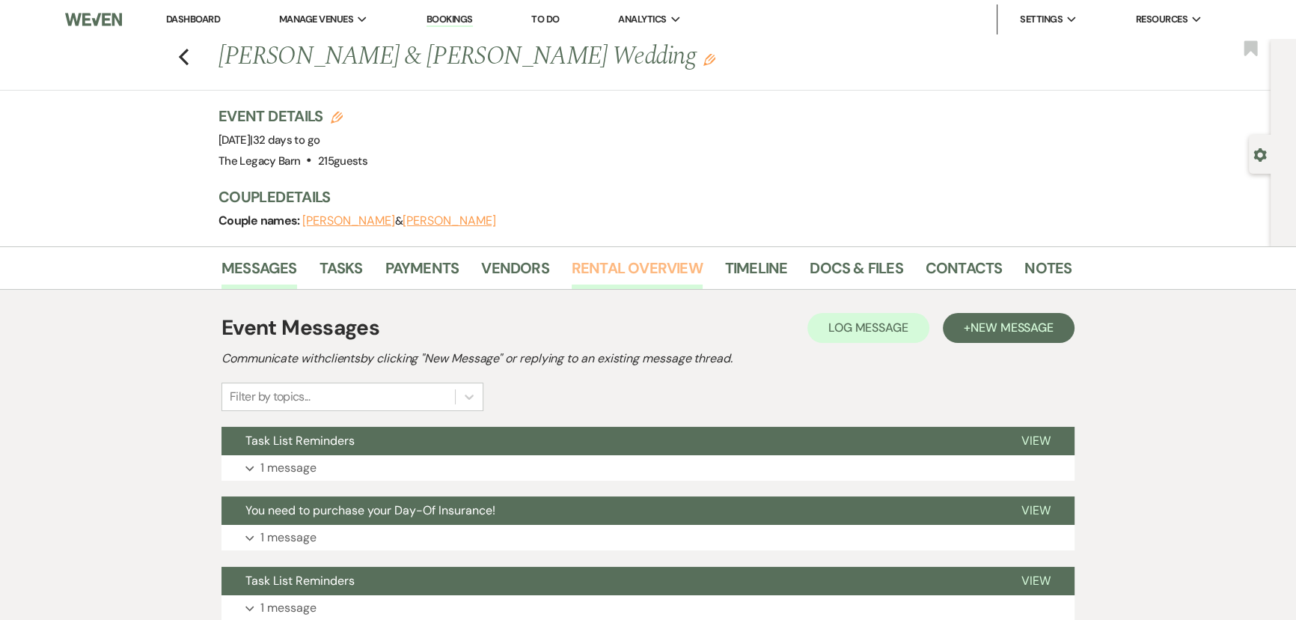
click at [619, 269] on link "Rental Overview" at bounding box center [637, 272] width 131 height 33
click at [629, 270] on link "Rental Overview" at bounding box center [637, 272] width 131 height 33
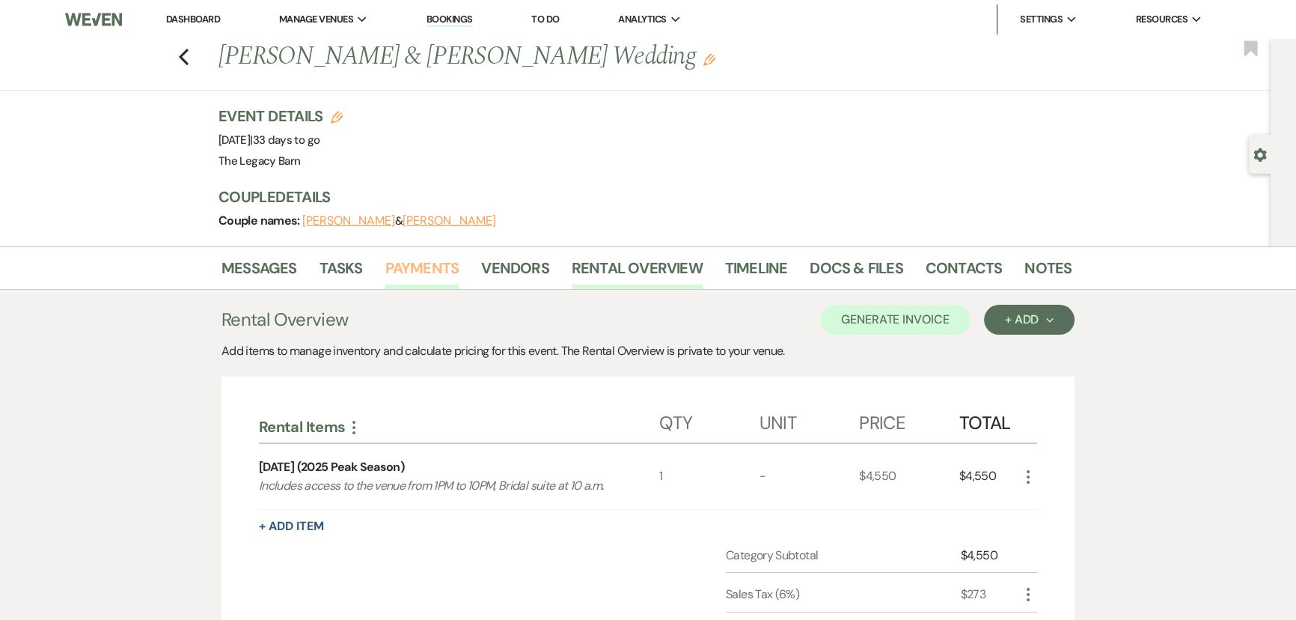
click at [412, 260] on link "Payments" at bounding box center [422, 272] width 74 height 33
